Goal: Transaction & Acquisition: Purchase product/service

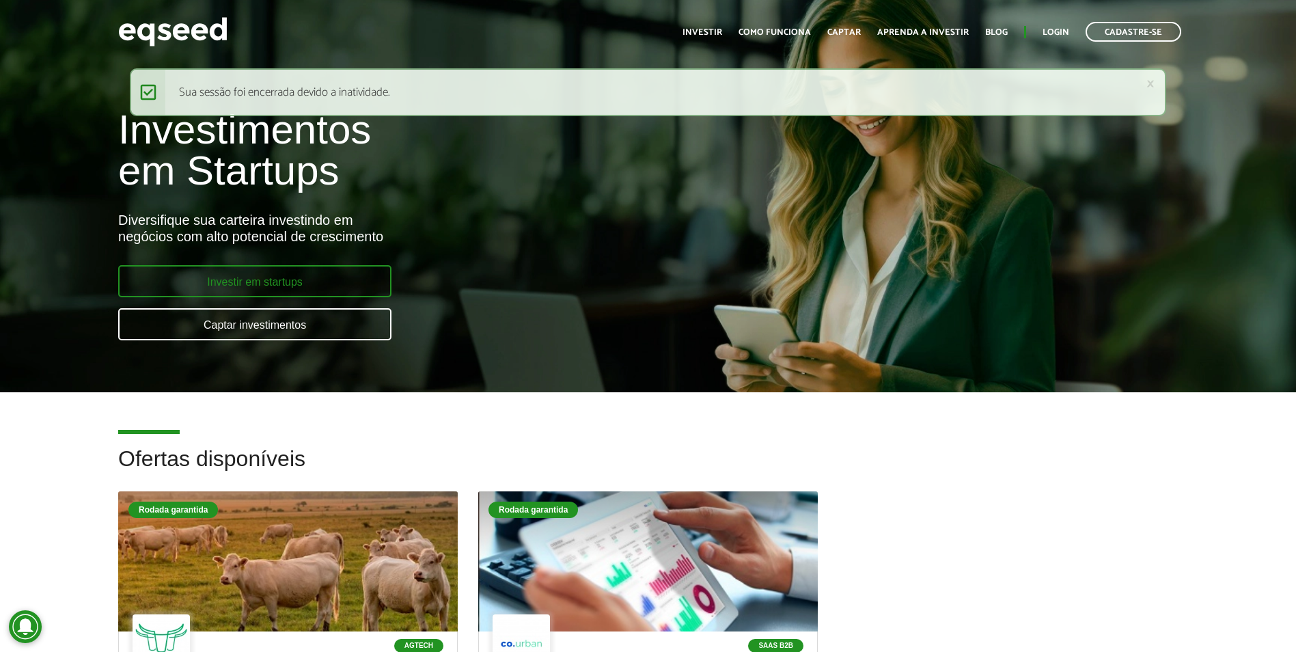
click at [290, 278] on link "Investir em startups" at bounding box center [254, 281] width 273 height 32
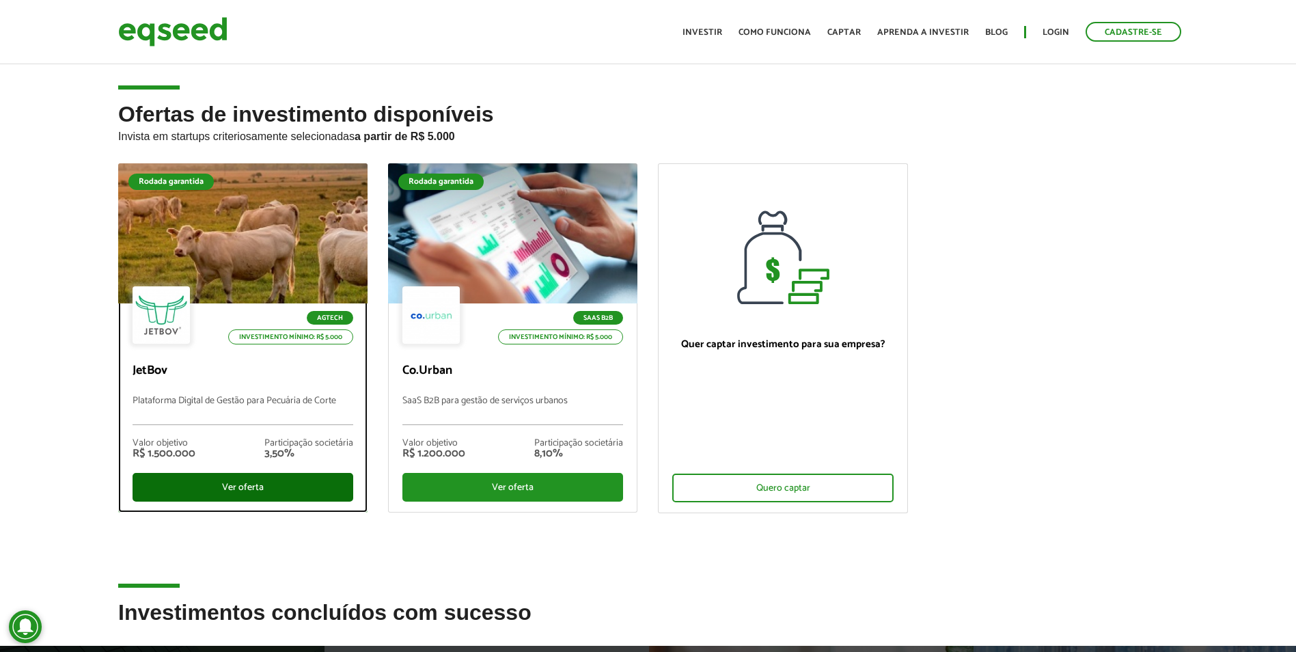
click at [236, 487] on div "Ver oferta" at bounding box center [243, 487] width 221 height 29
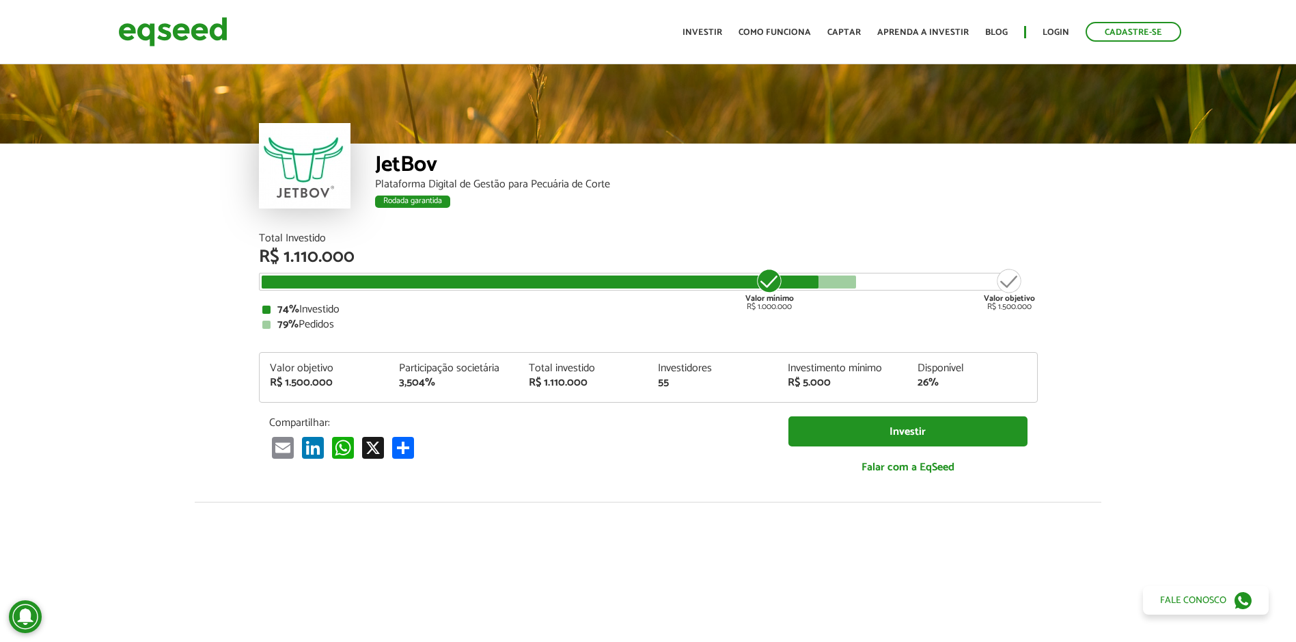
scroll to position [1691, 0]
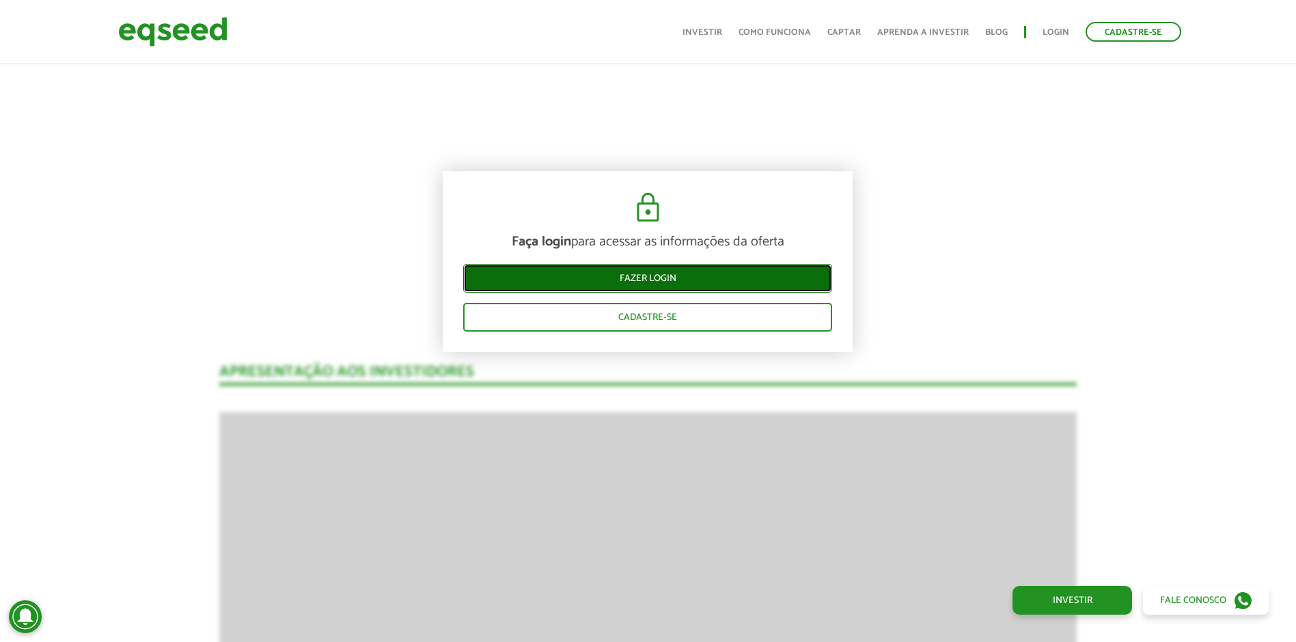
click at [660, 277] on link "Fazer login" at bounding box center [647, 278] width 369 height 29
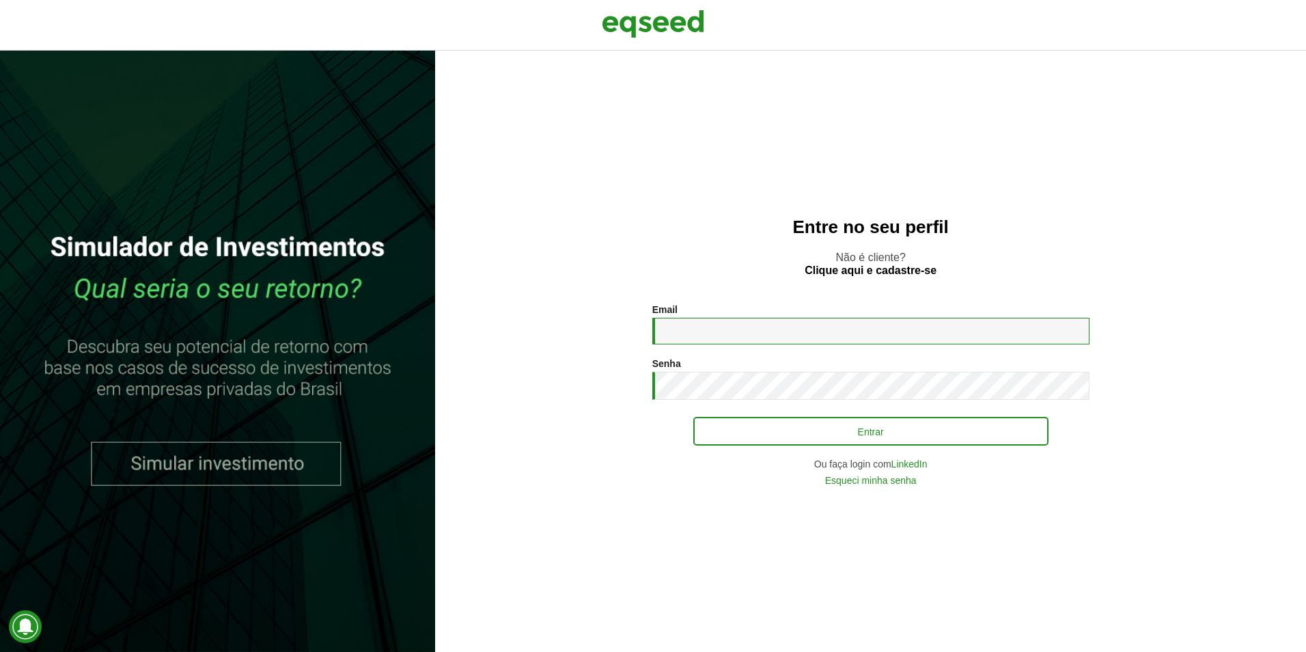
type input "**********"
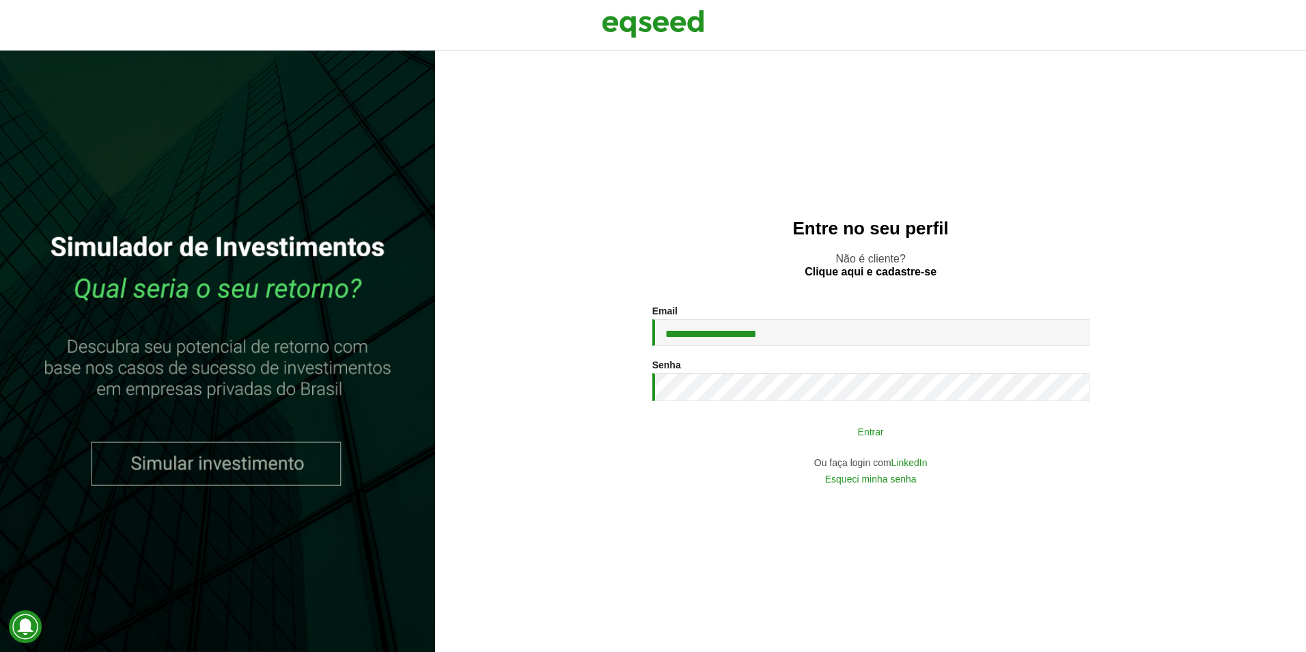
click at [795, 439] on button "Entrar" at bounding box center [870, 431] width 355 height 26
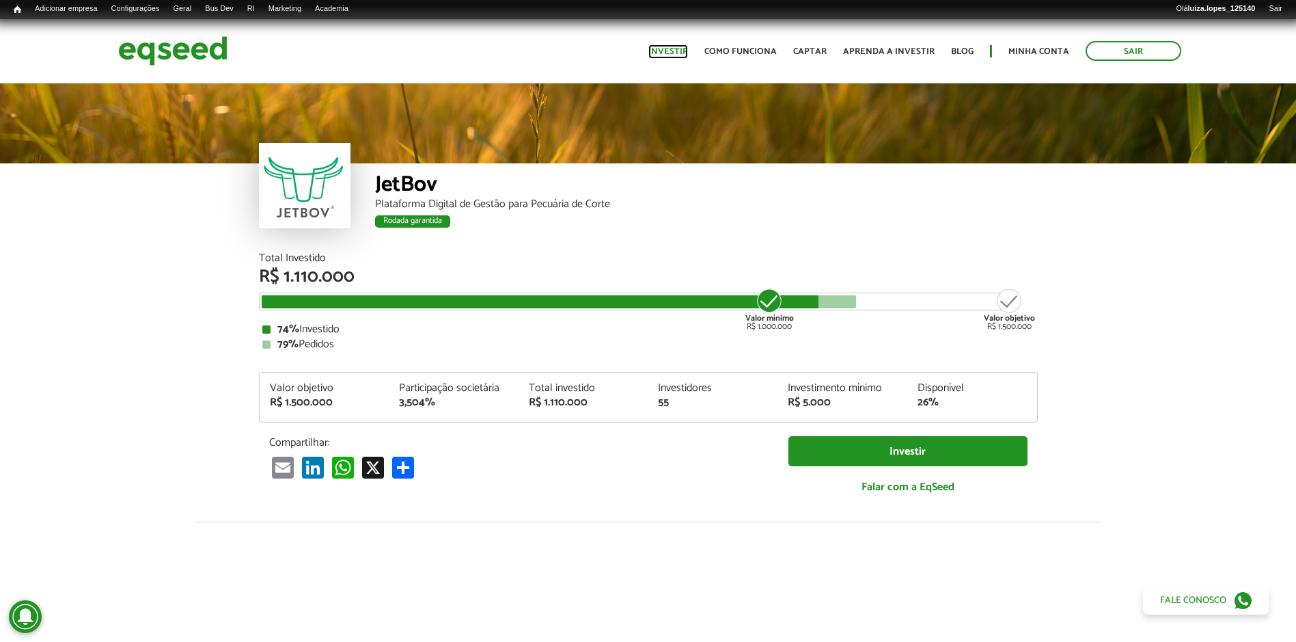
click at [677, 51] on link "Investir" at bounding box center [668, 51] width 40 height 9
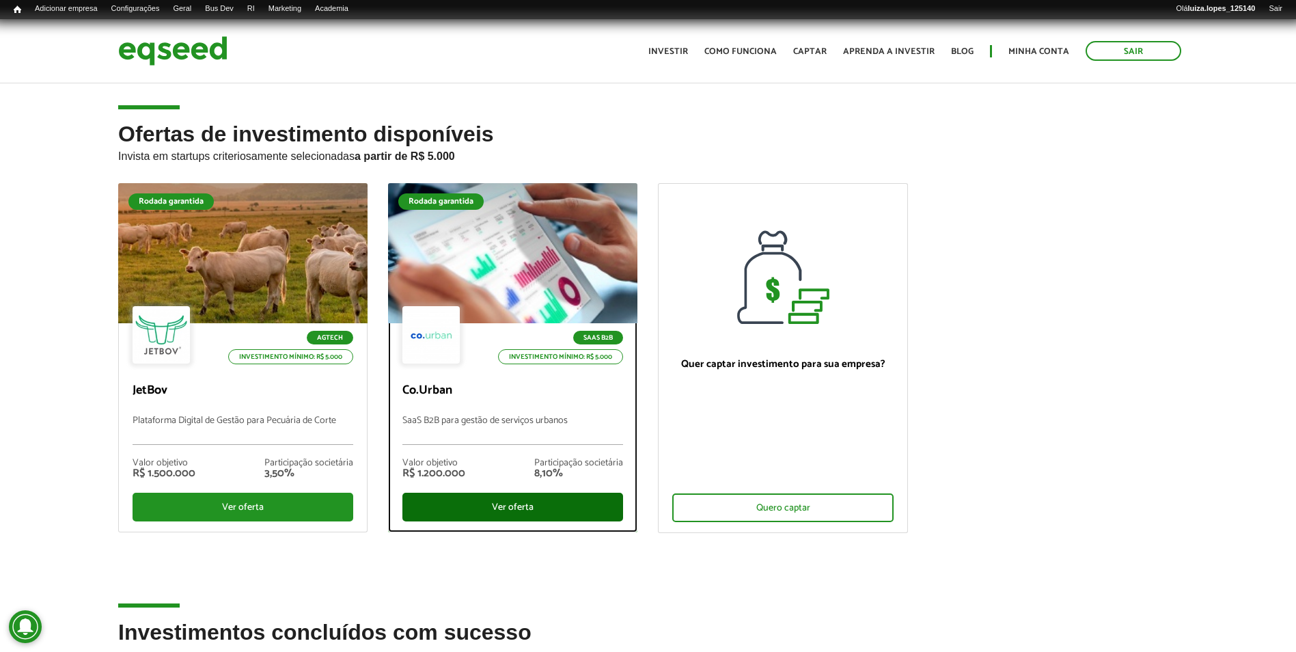
click at [547, 505] on div "Ver oferta" at bounding box center [512, 507] width 221 height 29
click at [547, 504] on div "Ver oferta" at bounding box center [512, 507] width 221 height 29
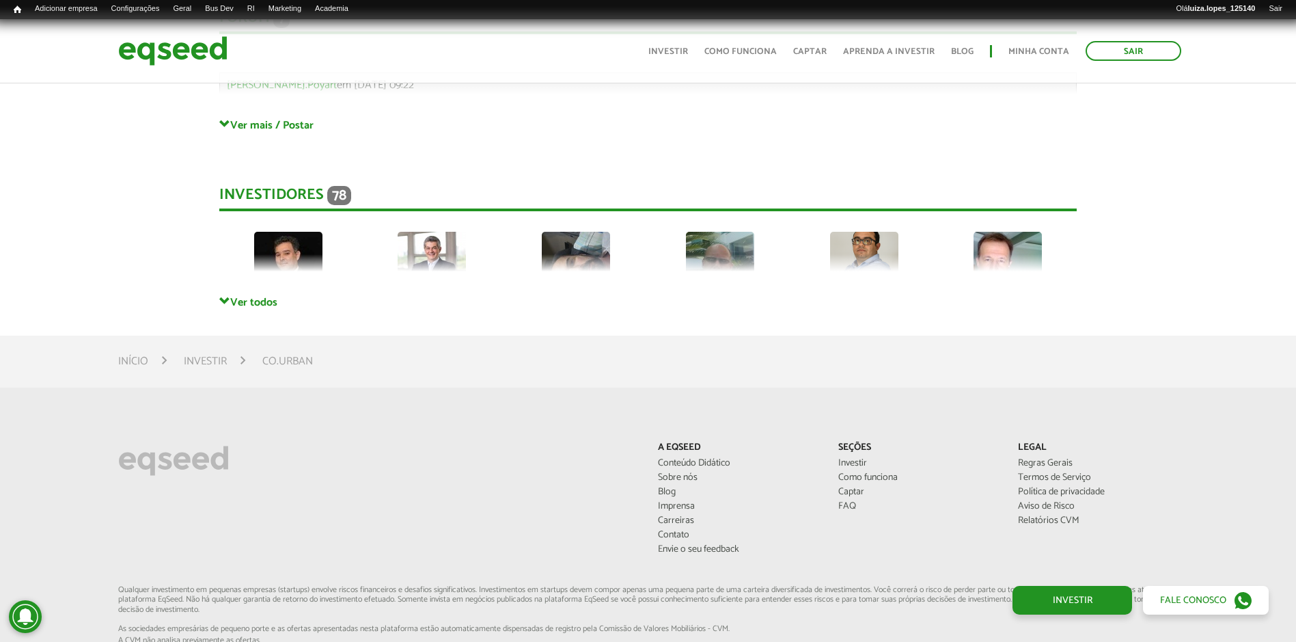
scroll to position [3504, 0]
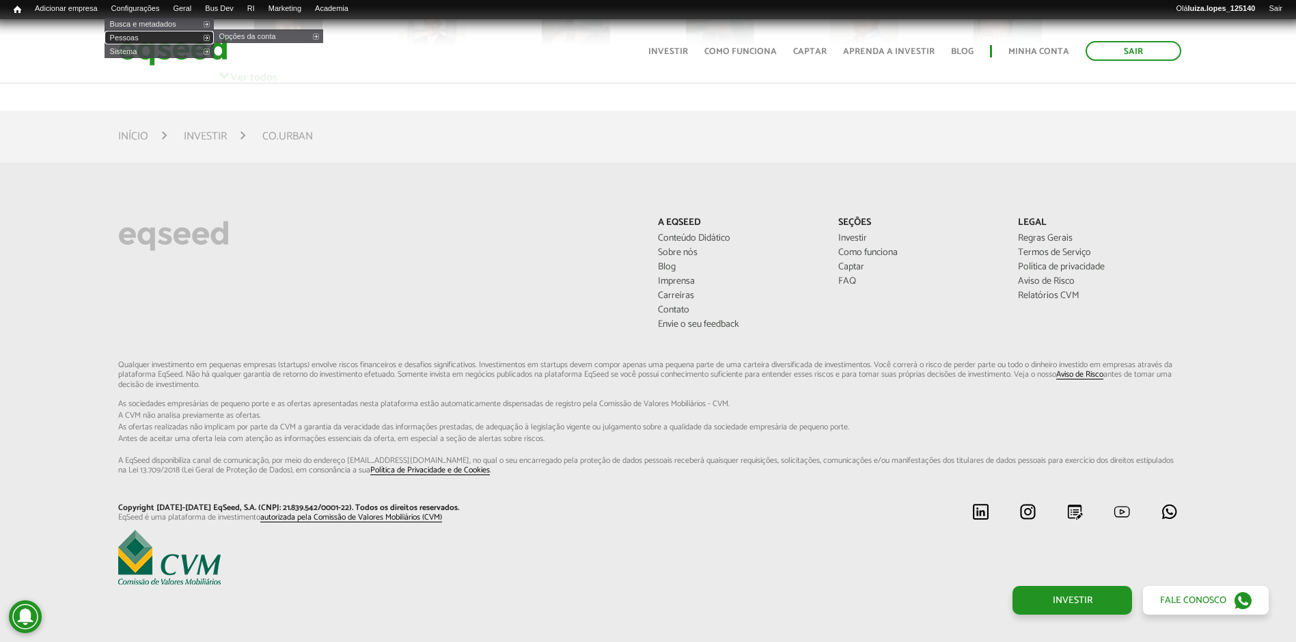
click at [156, 41] on link "Pessoas" at bounding box center [159, 38] width 109 height 14
